Goal: Task Accomplishment & Management: Use online tool/utility

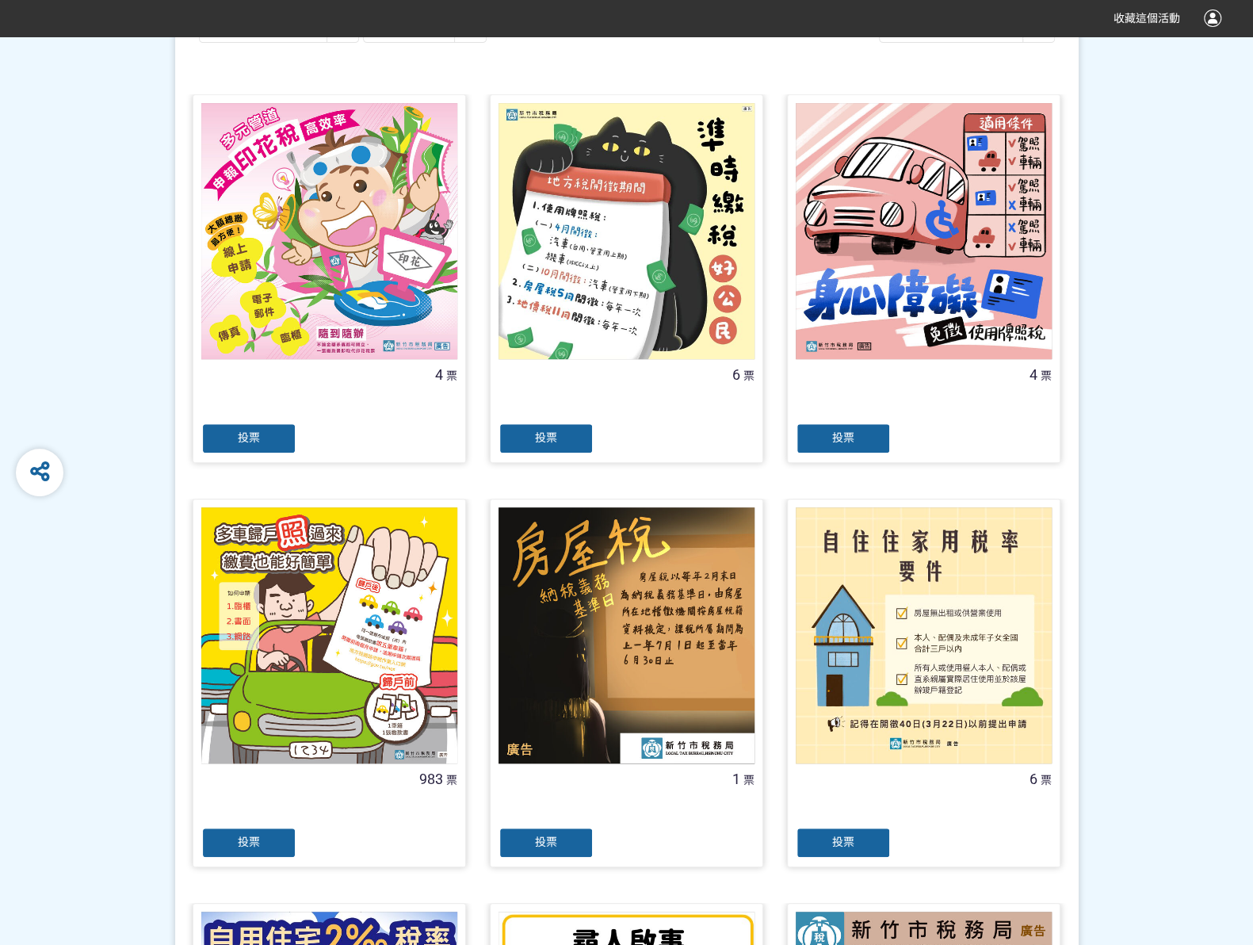
scroll to position [396, 0]
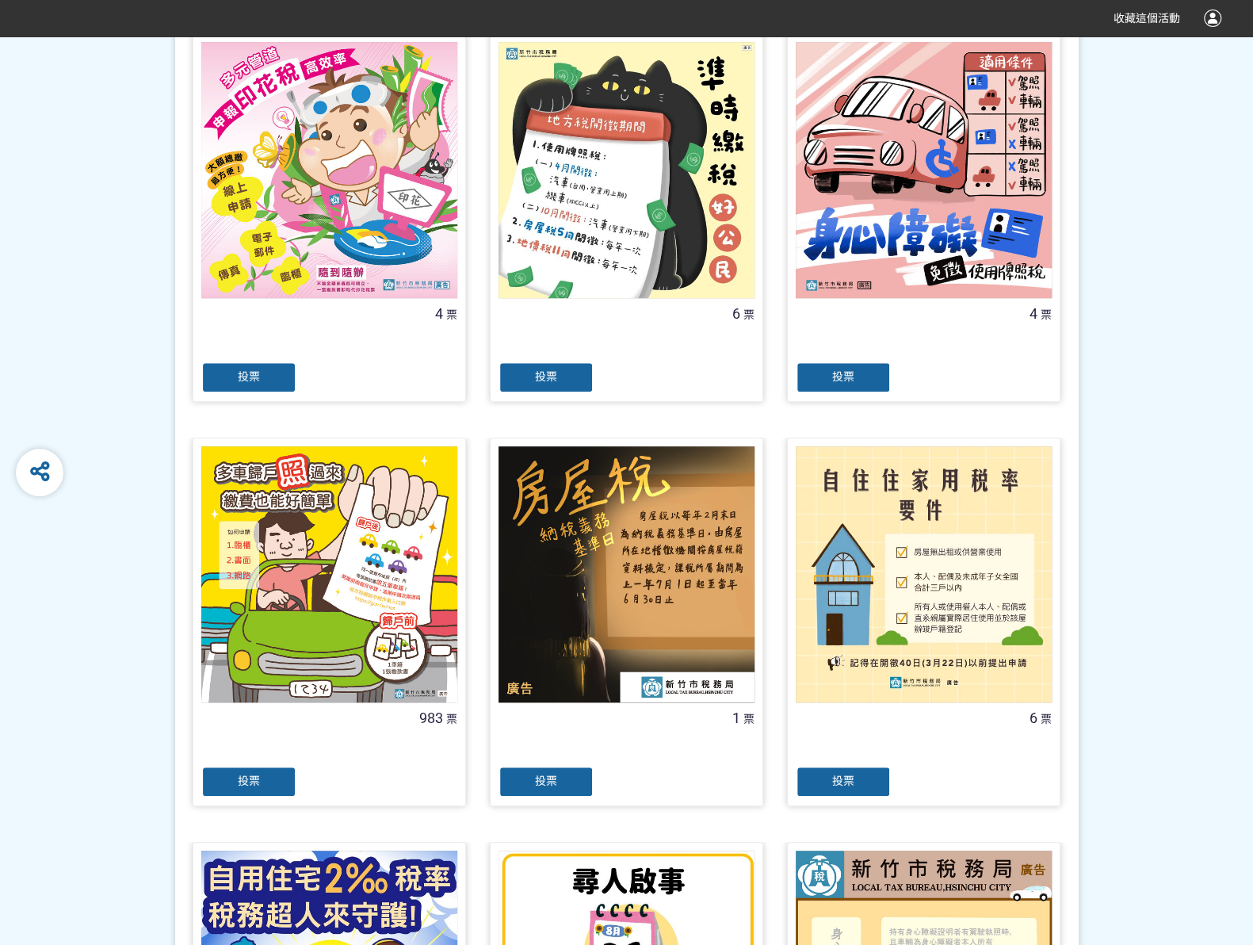
click at [258, 777] on span "投票" at bounding box center [249, 780] width 22 height 13
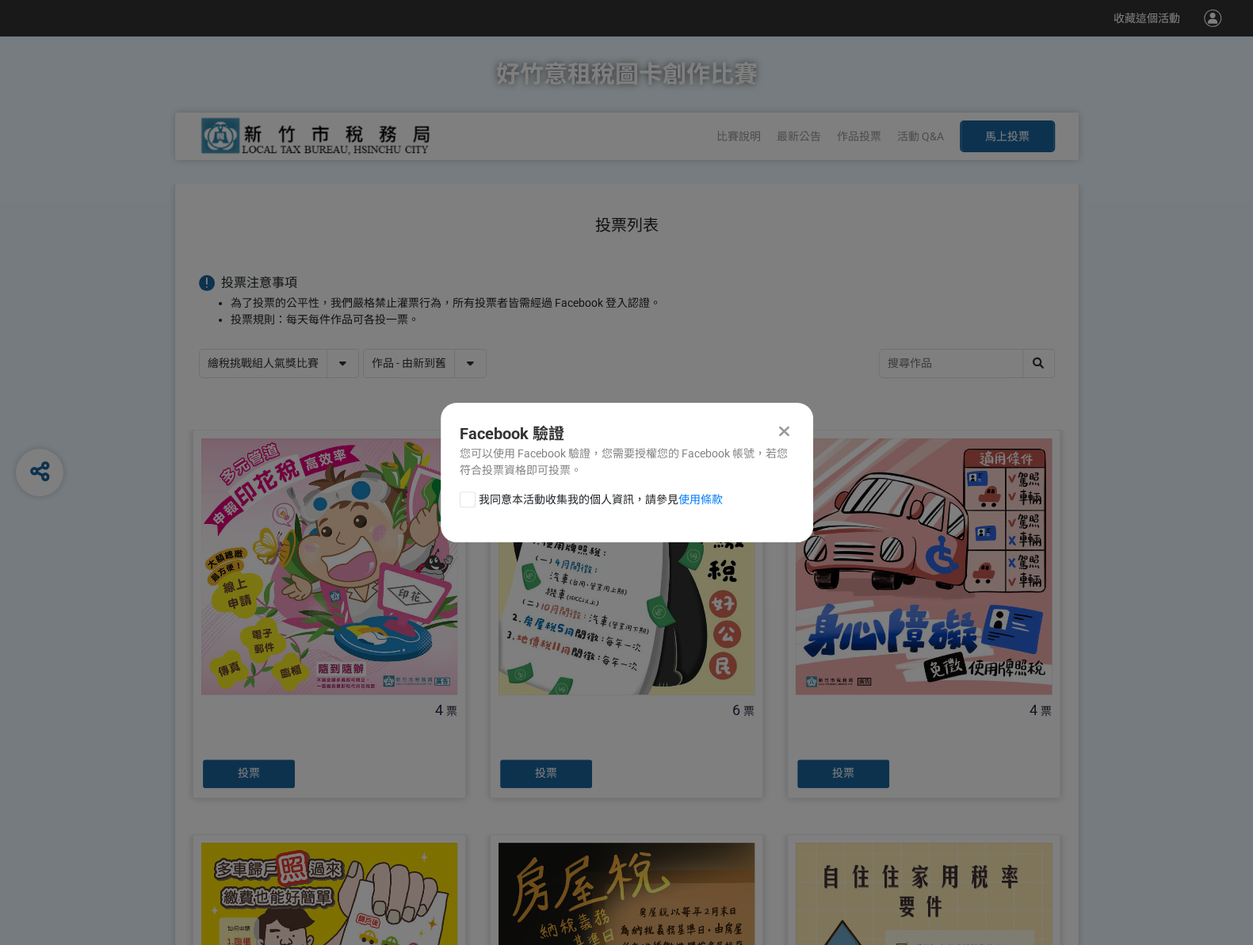
scroll to position [0, 0]
click at [468, 492] on div at bounding box center [468, 499] width 16 height 16
checkbox input "true"
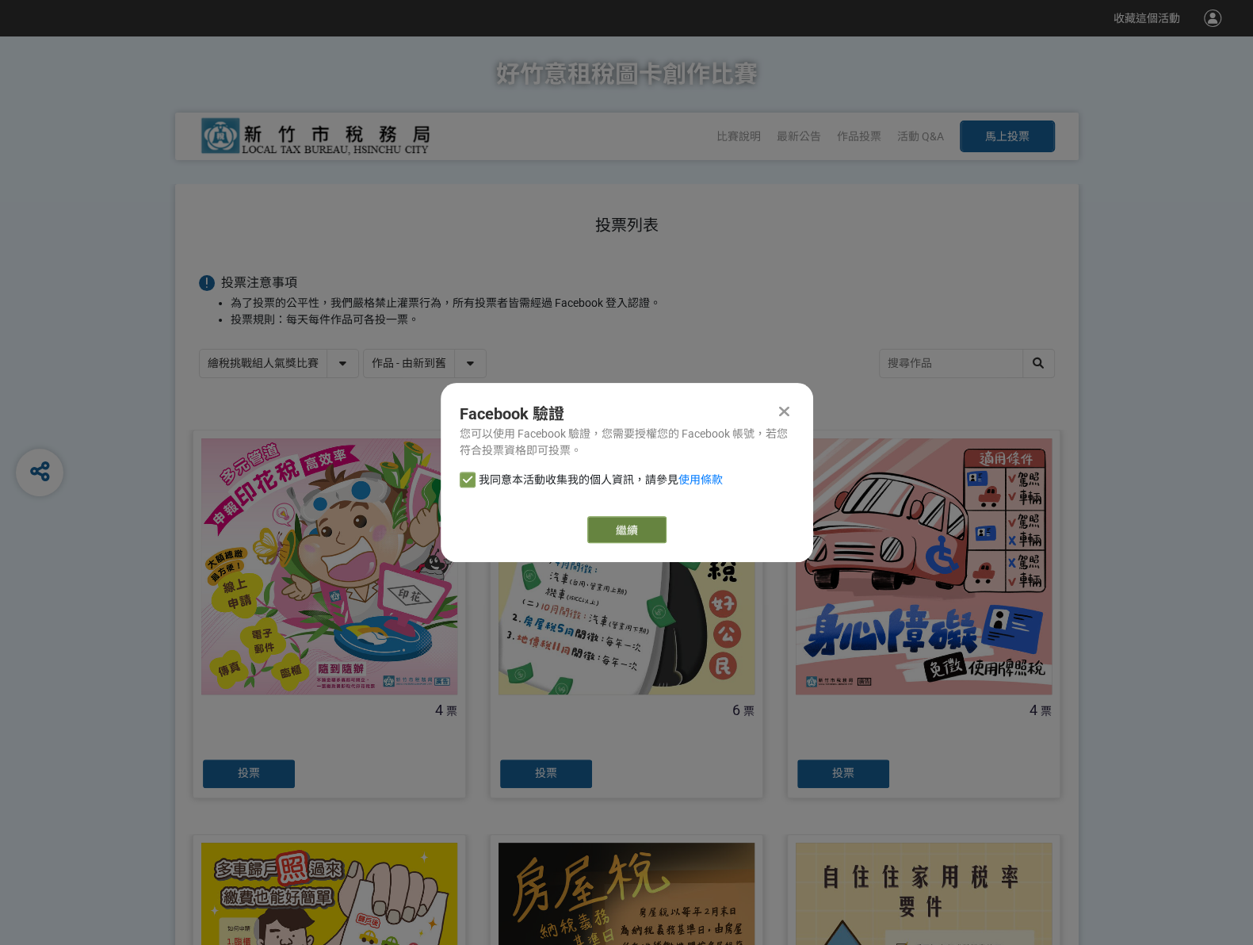
click at [632, 527] on link "繼續" at bounding box center [626, 529] width 79 height 27
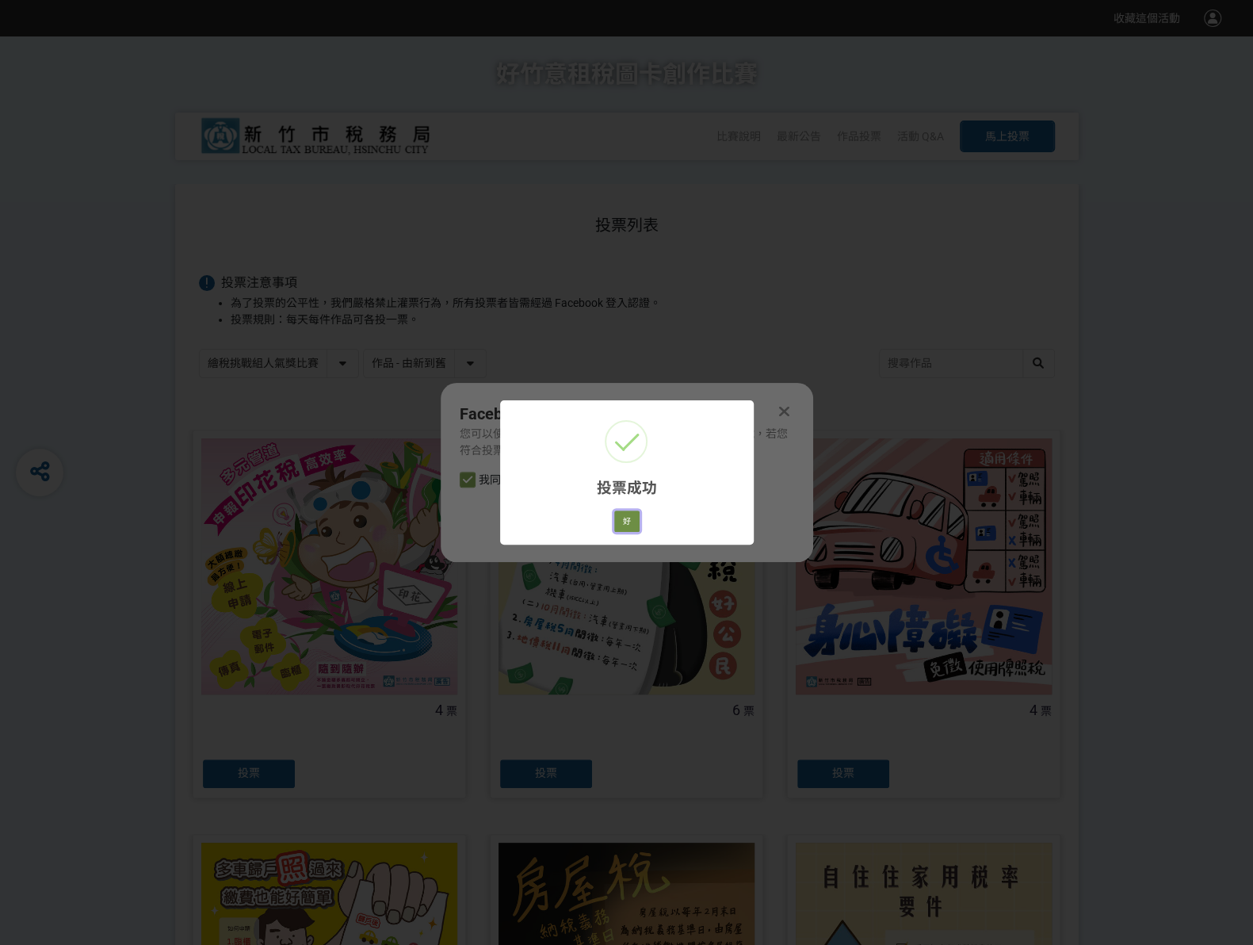
click at [629, 522] on button "好" at bounding box center [626, 521] width 25 height 22
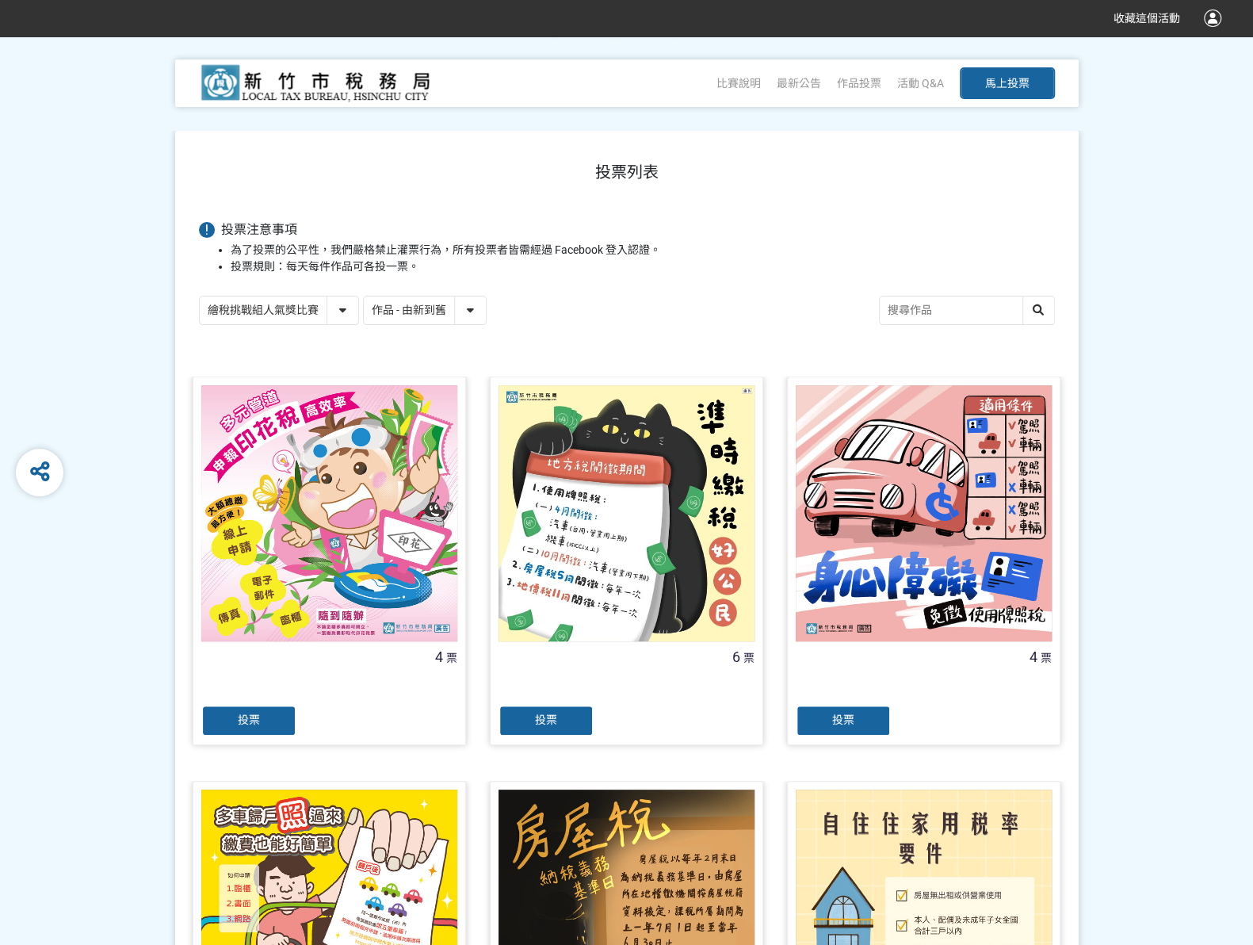
scroll to position [109, 0]
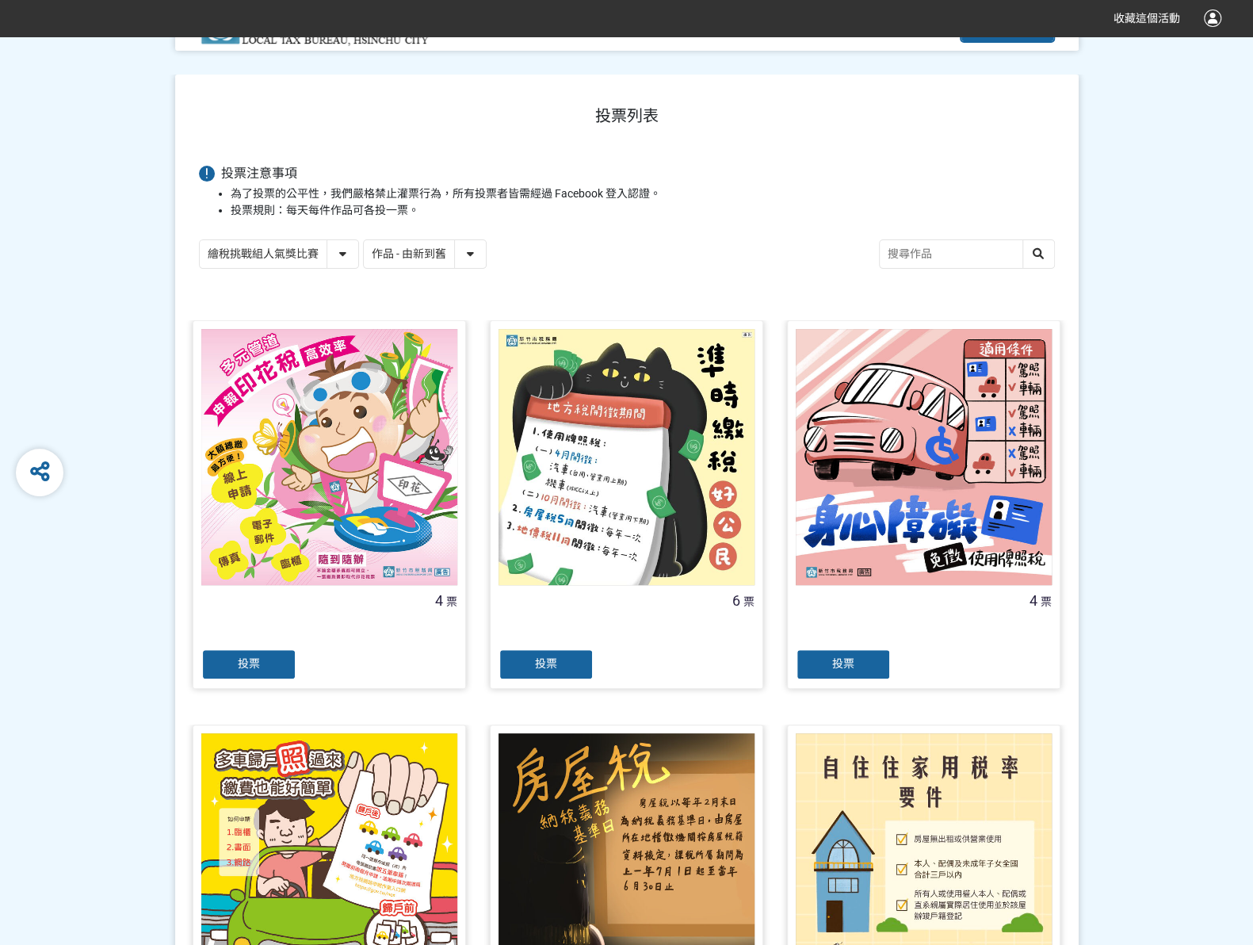
click at [342, 251] on select "繪稅挑戰組人氣獎比賽 活用智繪組人氣獎投票" at bounding box center [279, 254] width 159 height 28
select select "13167"
click at [200, 240] on select "繪稅挑戰組人氣獎比賽 活用智繪組人氣獎投票" at bounding box center [279, 254] width 159 height 28
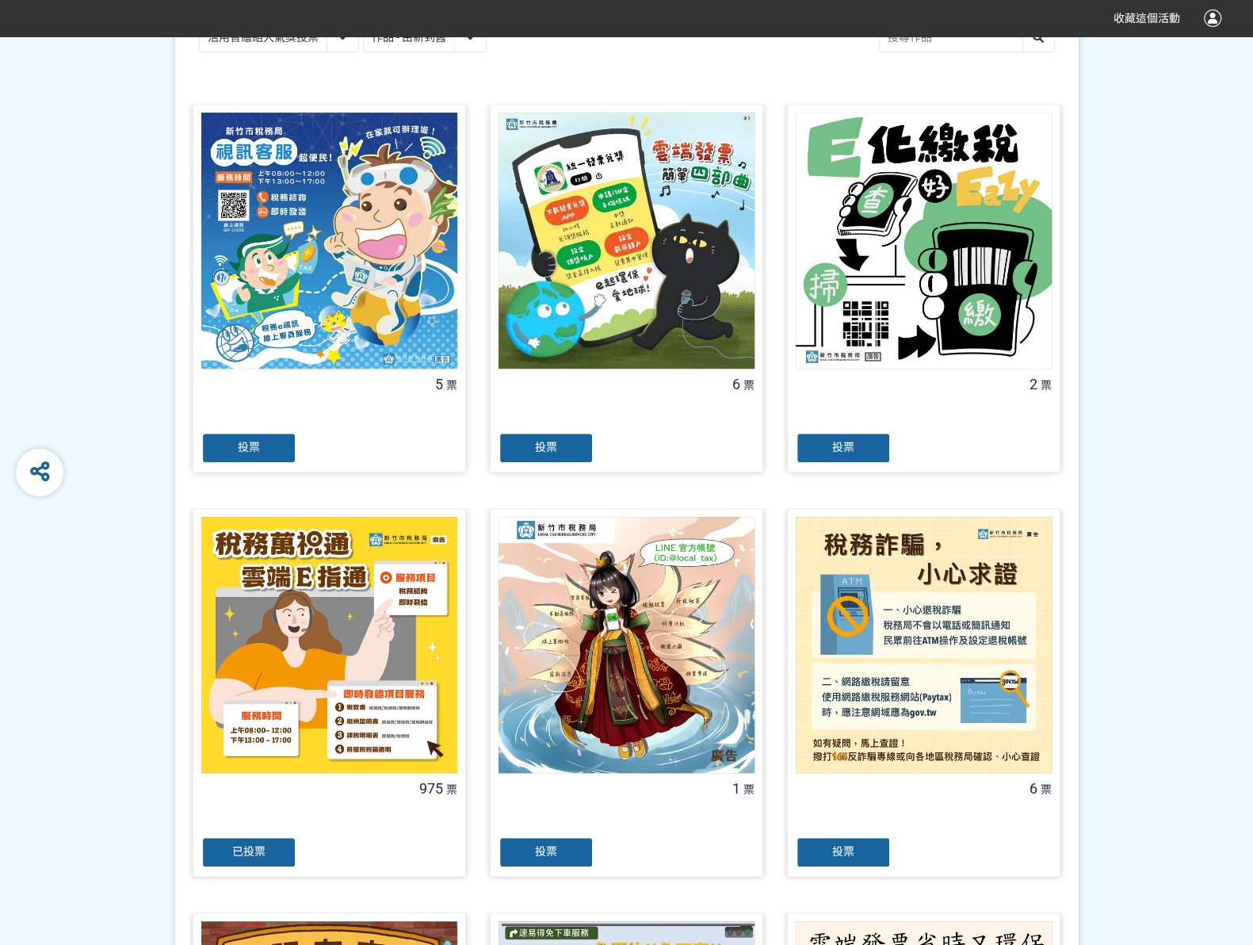
scroll to position [476, 0]
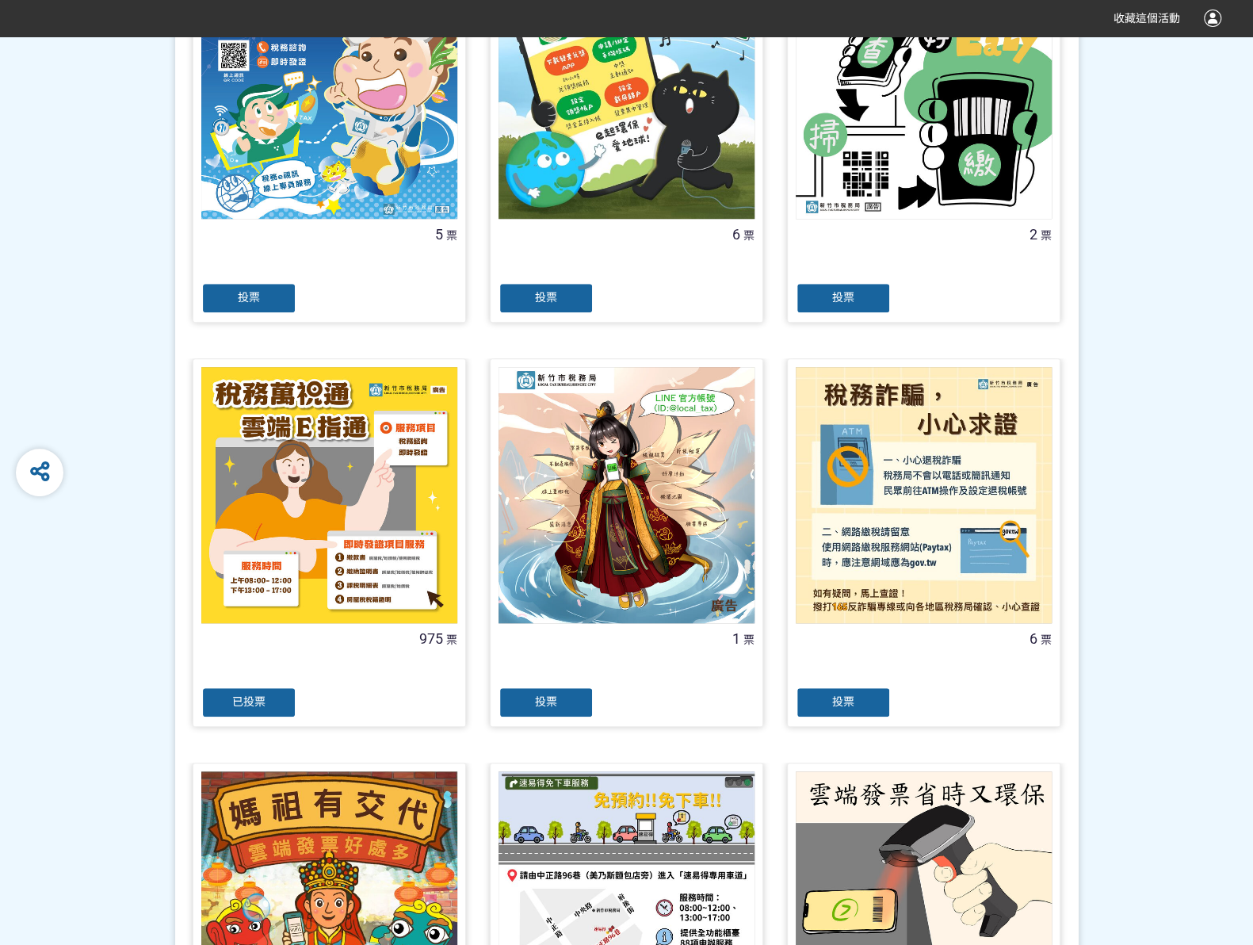
click at [253, 705] on span "已投票" at bounding box center [248, 701] width 33 height 13
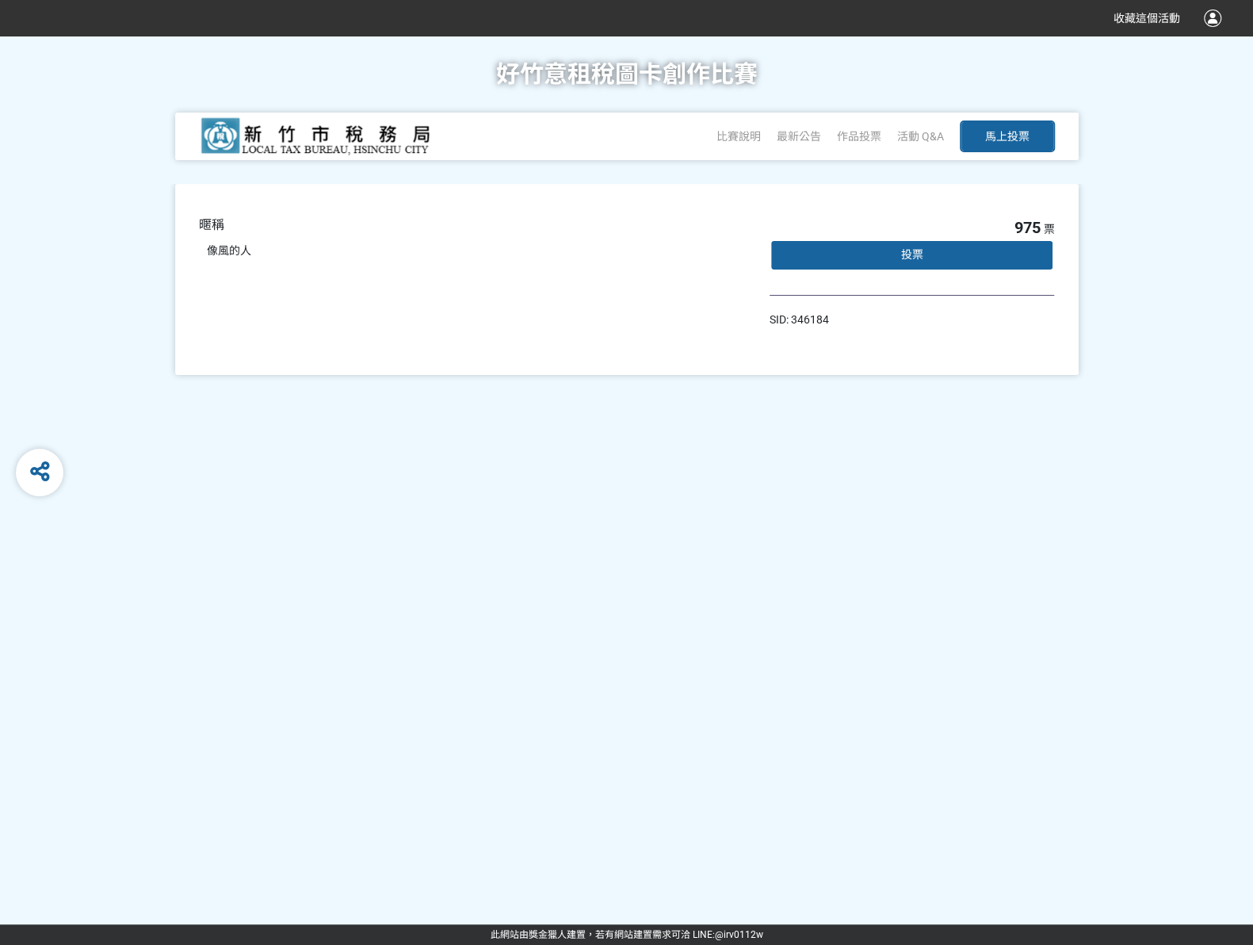
click at [934, 259] on div "投票" at bounding box center [912, 255] width 285 height 32
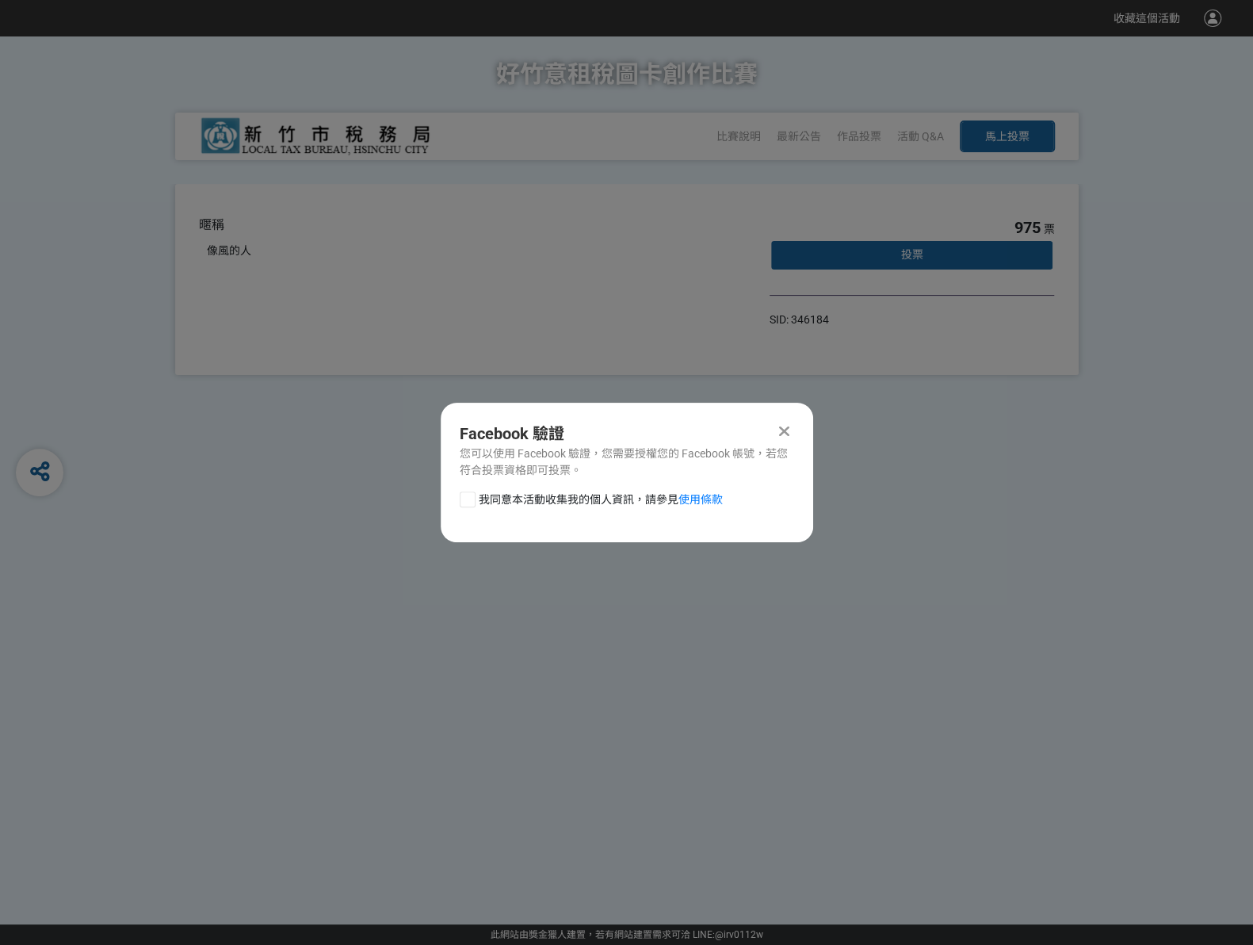
click at [473, 489] on div "Facebook 驗證 您可以使用 Facebook 驗證，您需要授權您的 Facebook 帳號，若您符合投票資格即可投票。 我同意本活動收集我的個人資訊，…" at bounding box center [627, 472] width 372 height 139
click at [465, 499] on div at bounding box center [468, 499] width 16 height 16
checkbox input "true"
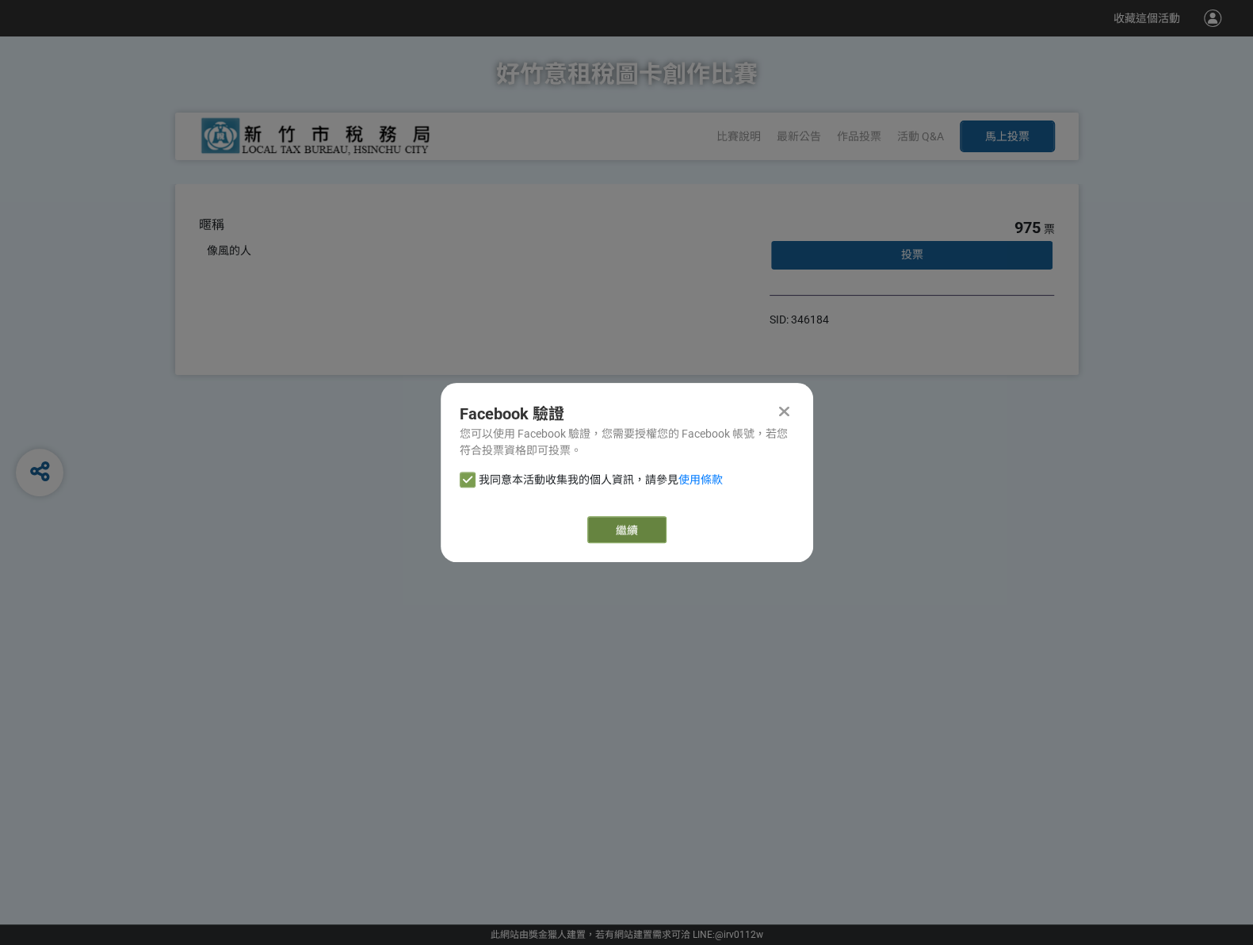
click at [623, 525] on link "繼續" at bounding box center [626, 529] width 79 height 27
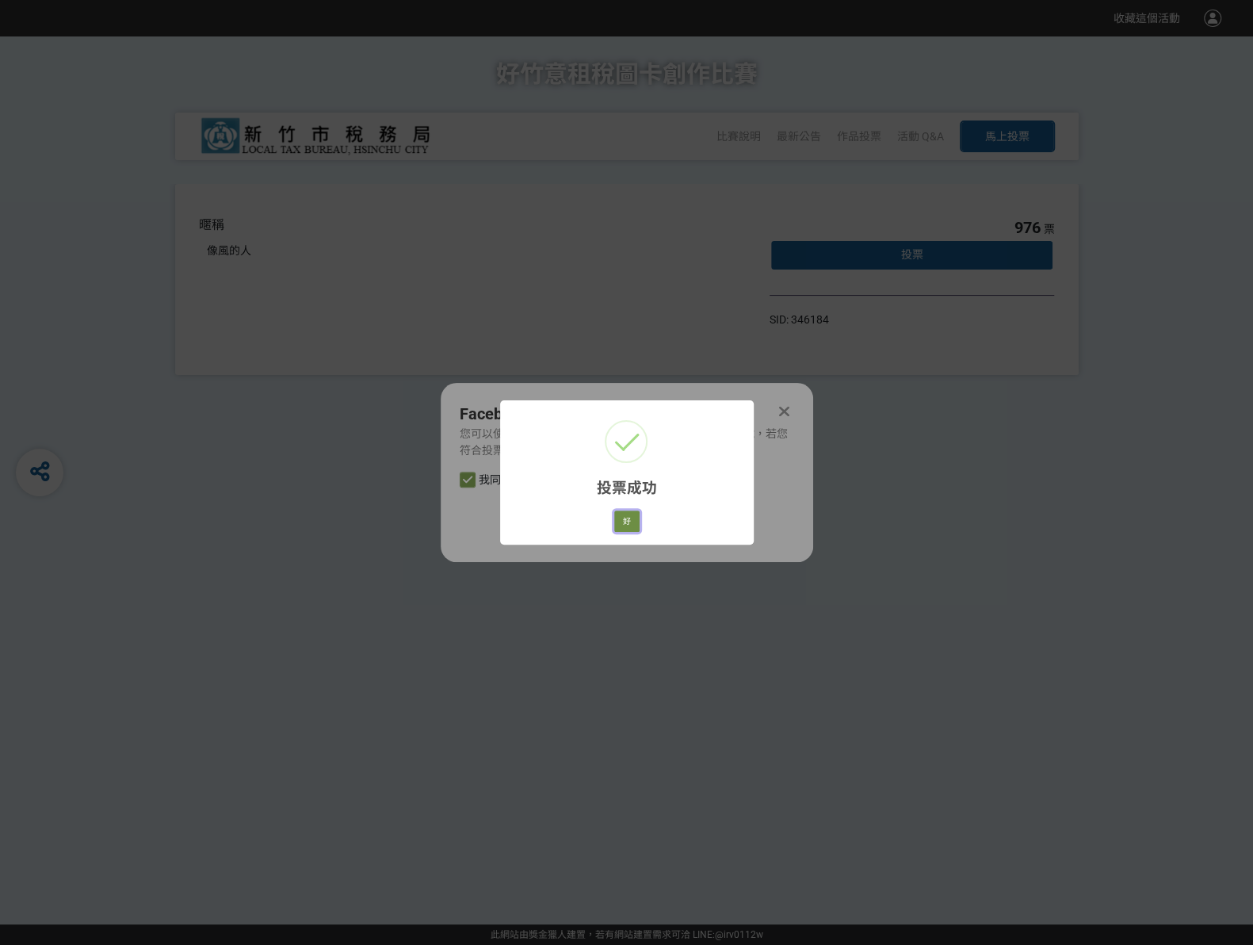
click at [633, 515] on button "好" at bounding box center [626, 521] width 25 height 22
